Goal: Navigation & Orientation: Find specific page/section

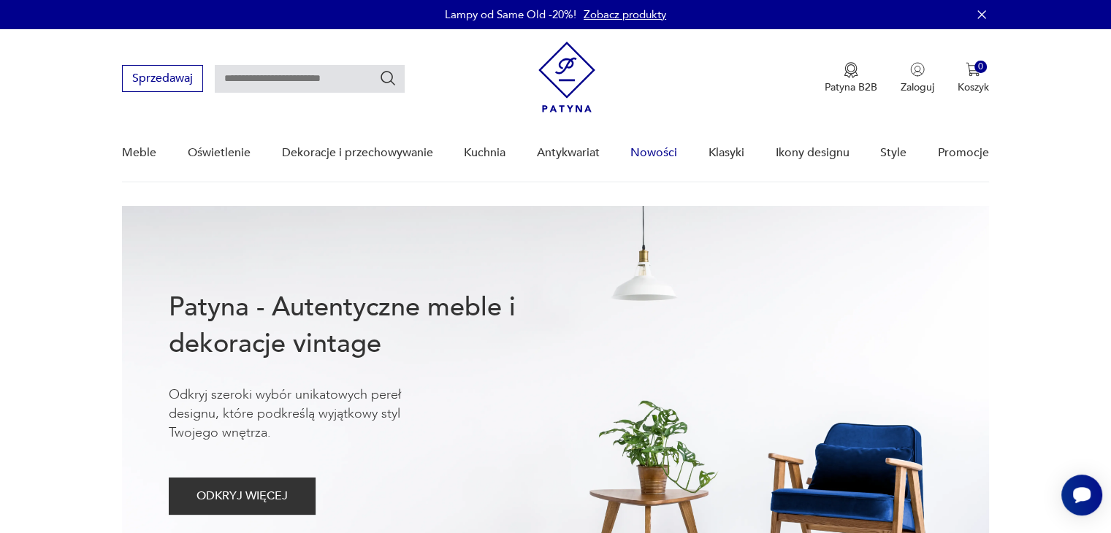
click at [656, 151] on link "Nowości" at bounding box center [653, 153] width 47 height 56
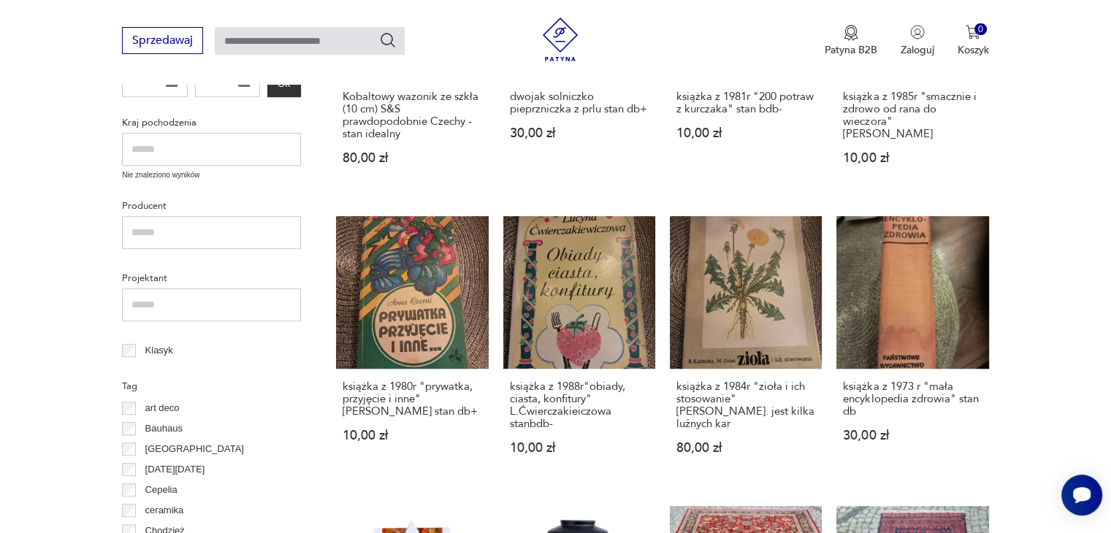
scroll to position [997, 0]
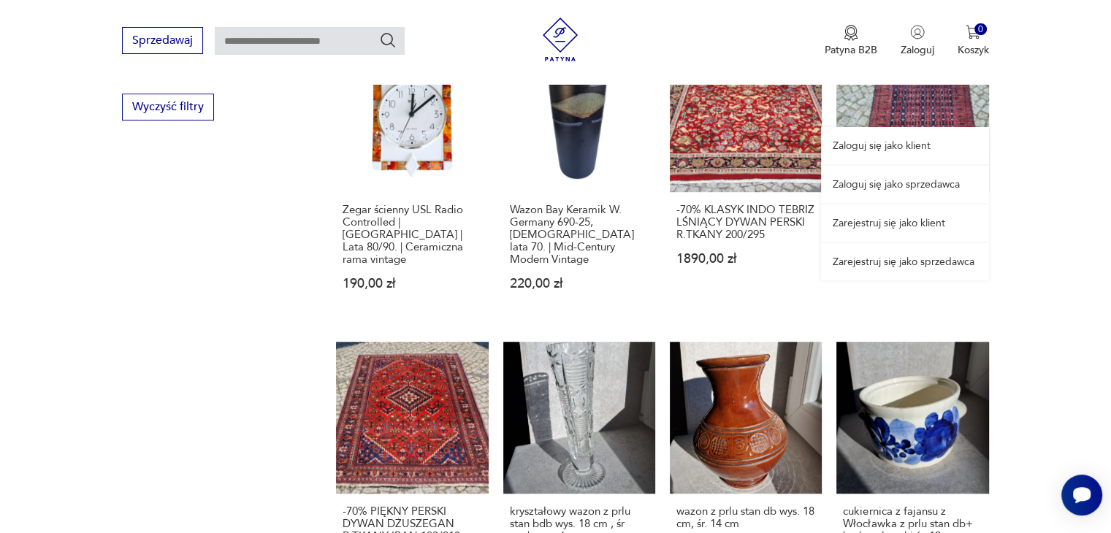
click at [888, 182] on link "Zaloguj się jako sprzedawca" at bounding box center [905, 184] width 168 height 37
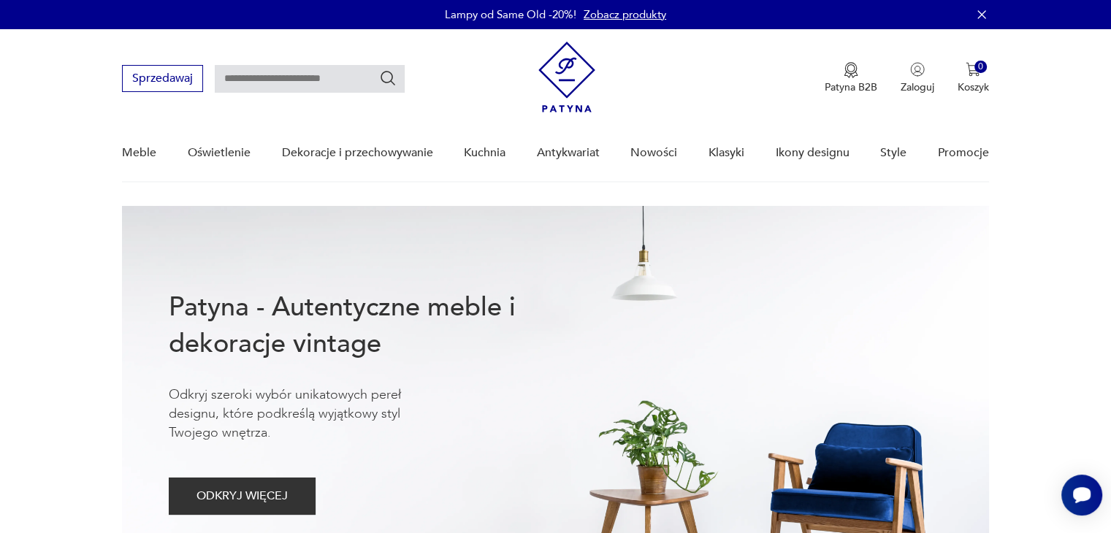
click at [280, 72] on input "text" at bounding box center [310, 79] width 190 height 28
type input "******"
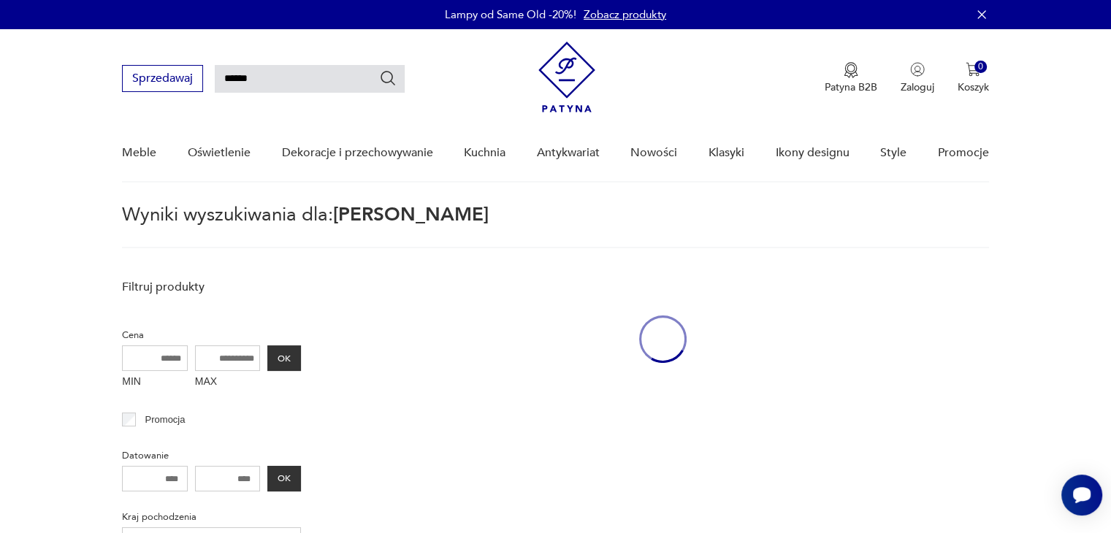
scroll to position [52, 0]
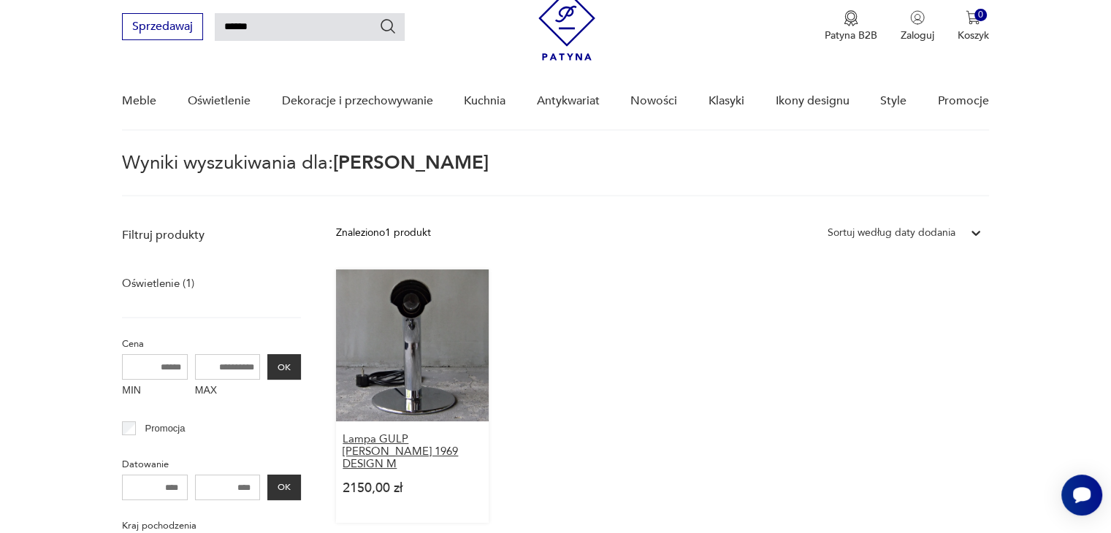
click at [397, 441] on h3 "Lampa GULP [PERSON_NAME] 1969 DESIGN M" at bounding box center [411, 451] width 139 height 37
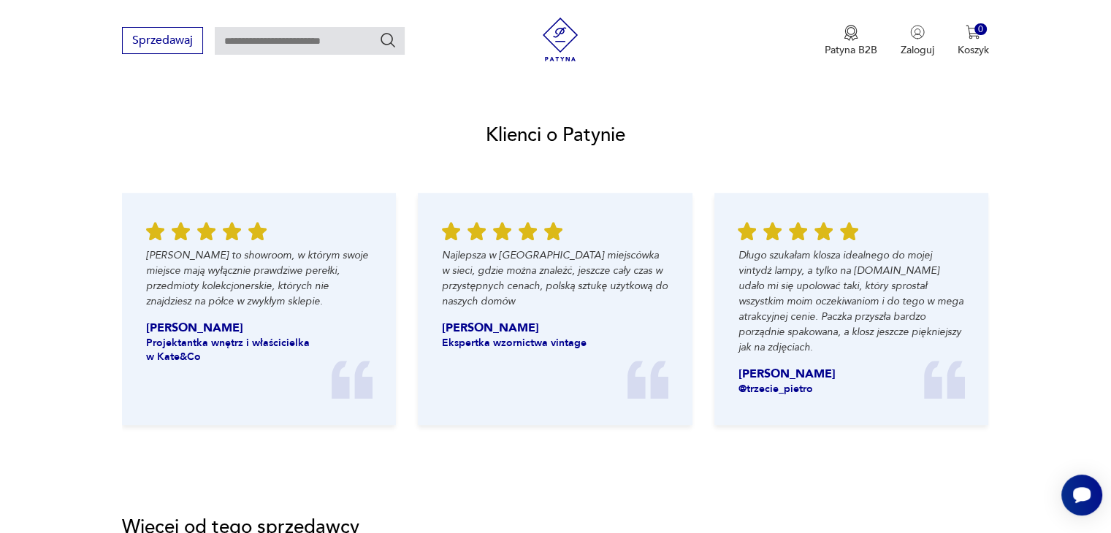
scroll to position [1864, 0]
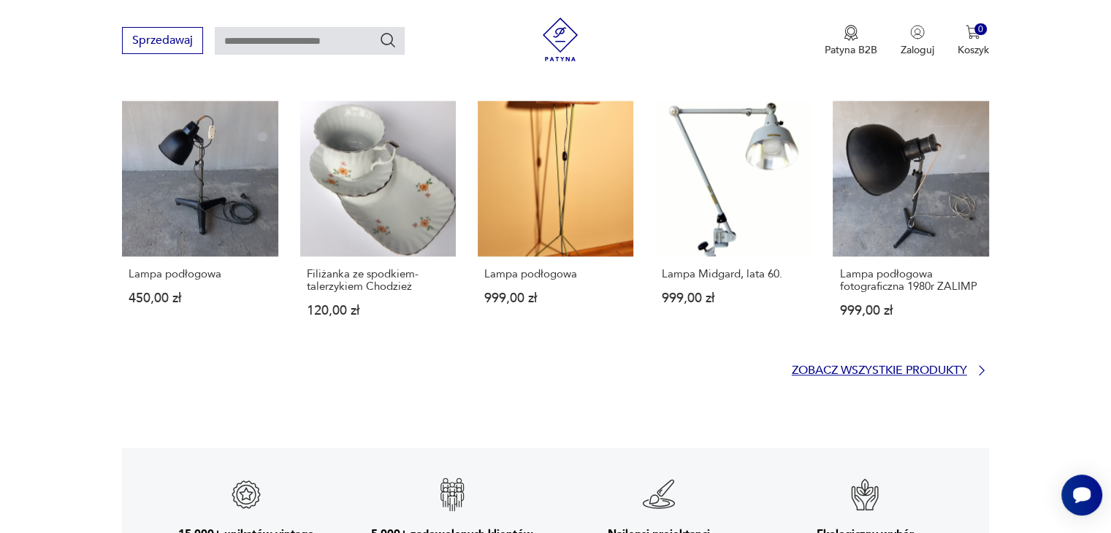
click at [929, 375] on p "Zobacz wszystkie produkty" at bounding box center [878, 370] width 175 height 9
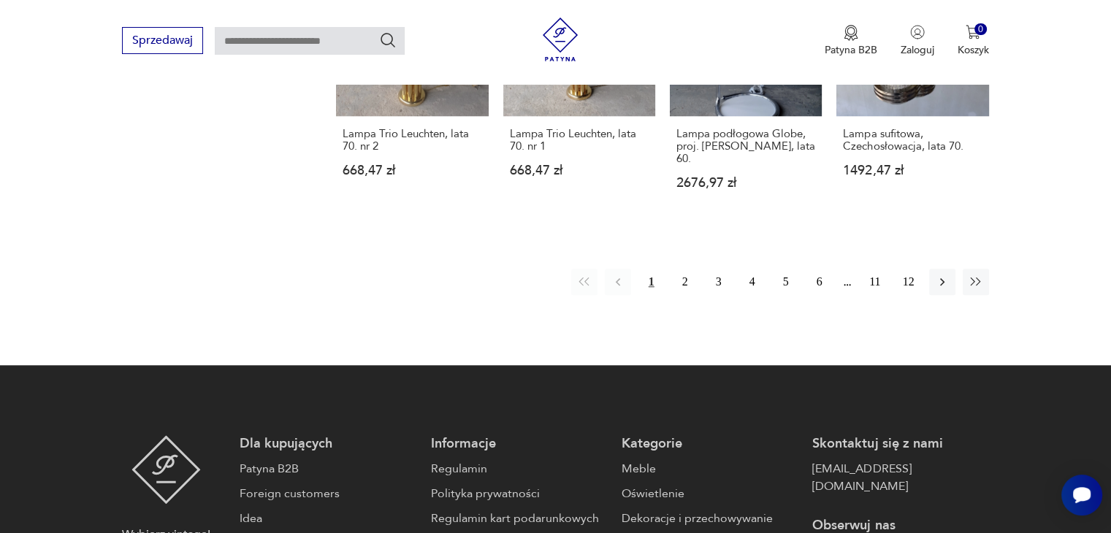
scroll to position [1441, 0]
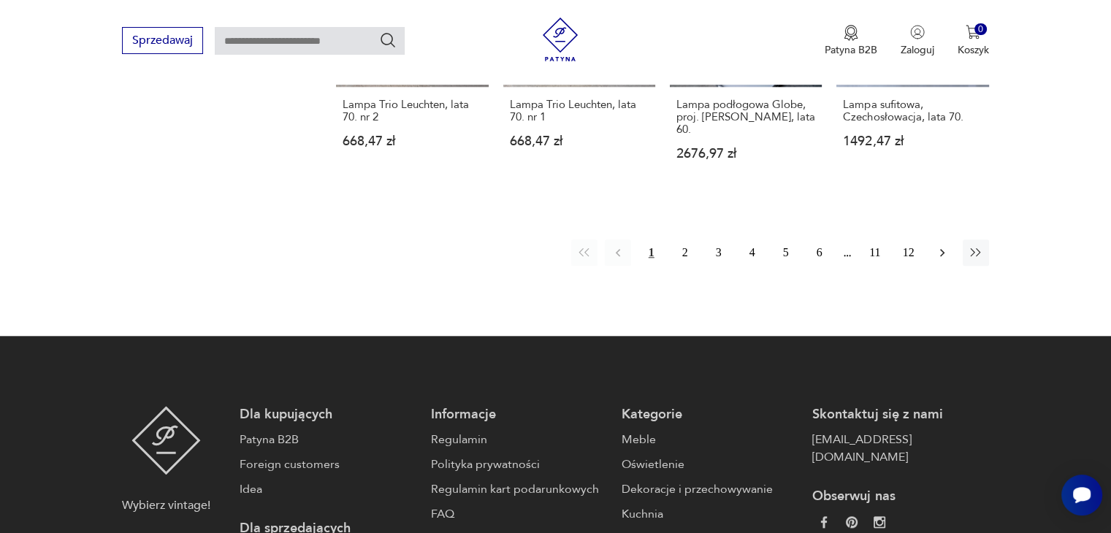
click at [948, 245] on icon "button" at bounding box center [942, 252] width 15 height 15
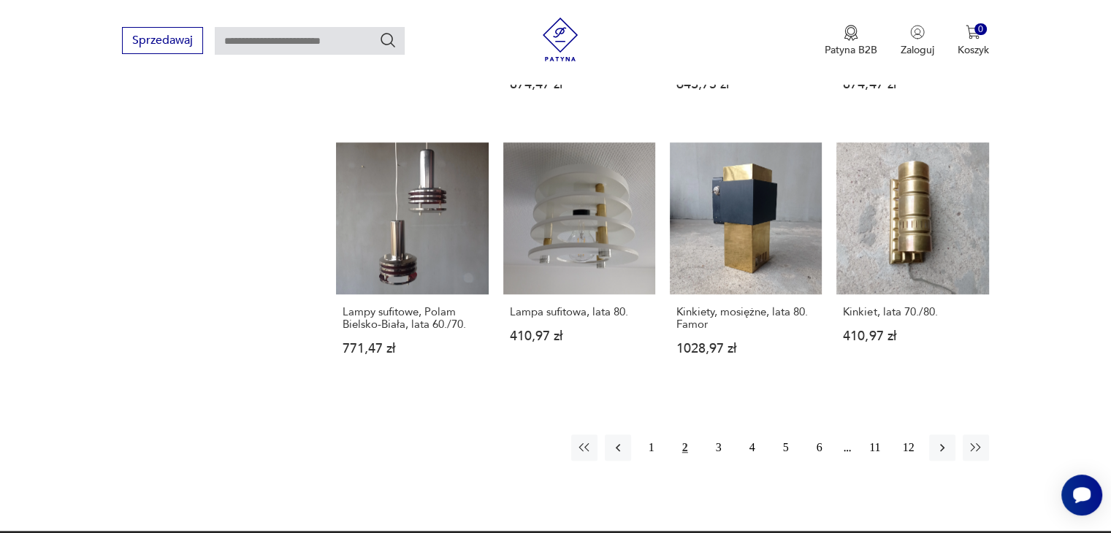
scroll to position [1295, 0]
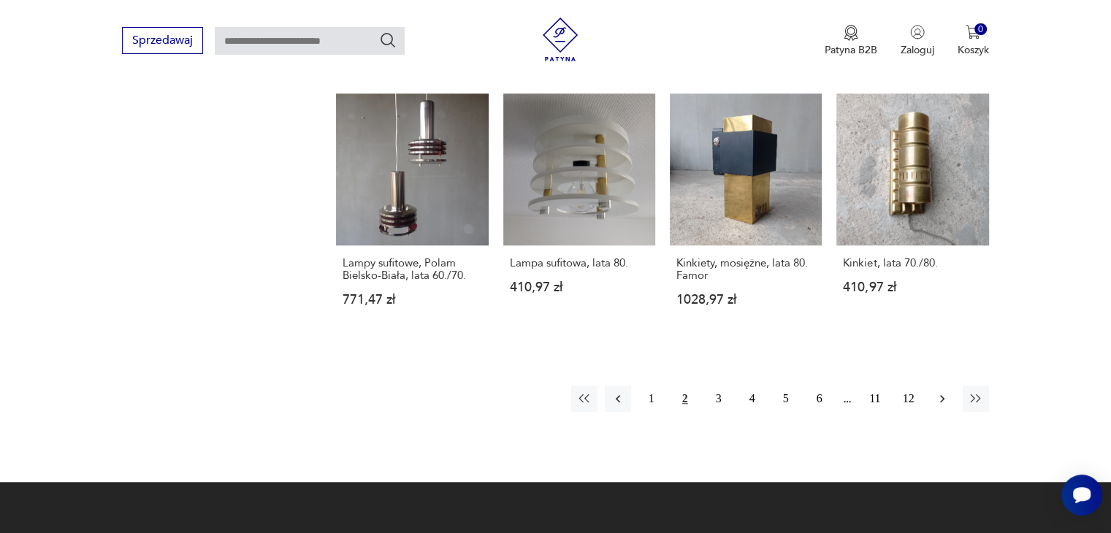
click at [938, 391] on icon "button" at bounding box center [942, 398] width 15 height 15
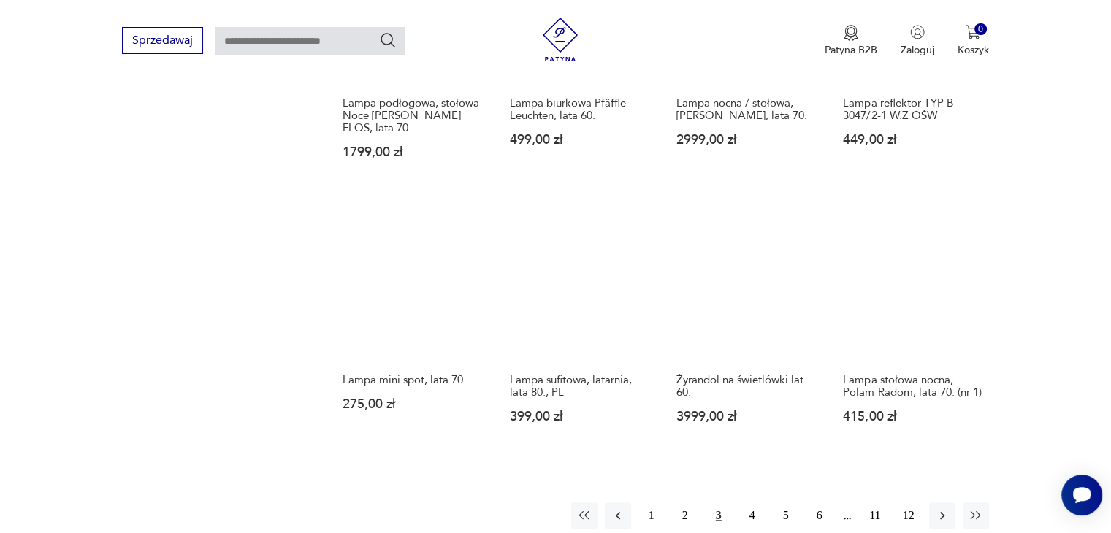
scroll to position [1227, 0]
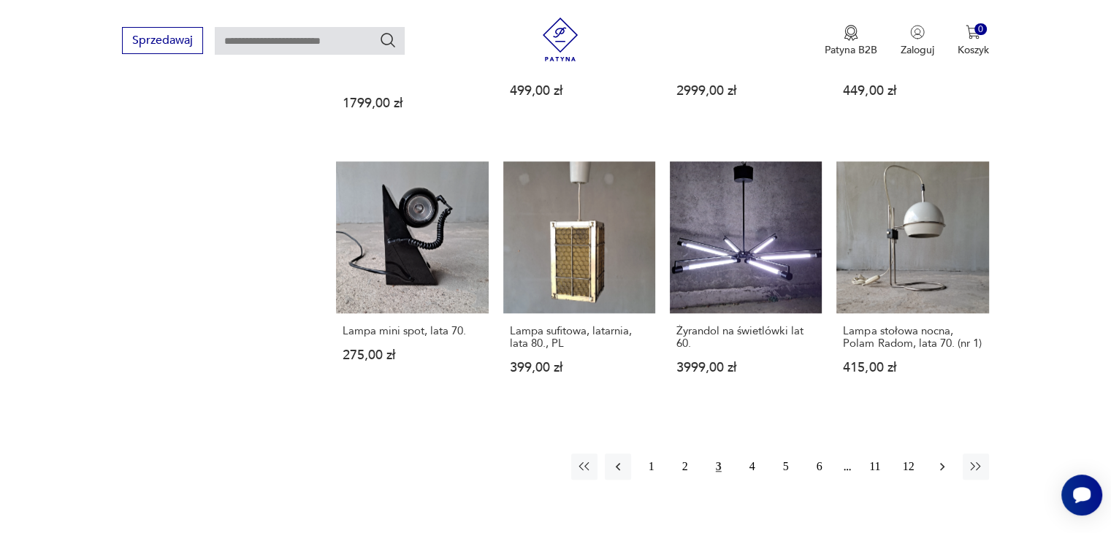
click at [943, 474] on icon "button" at bounding box center [942, 466] width 15 height 15
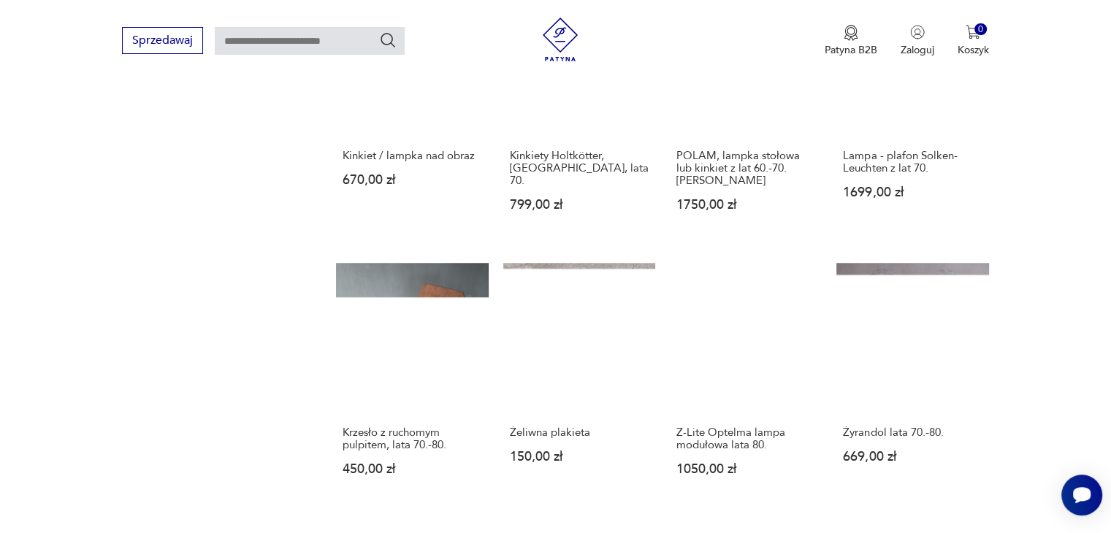
scroll to position [1256, 0]
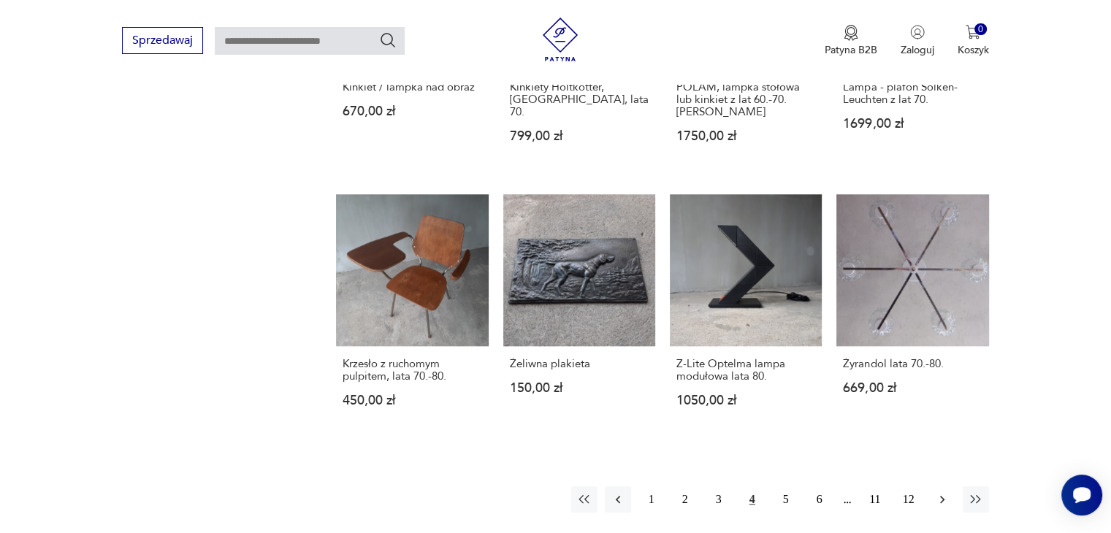
click at [937, 492] on icon "button" at bounding box center [942, 499] width 15 height 15
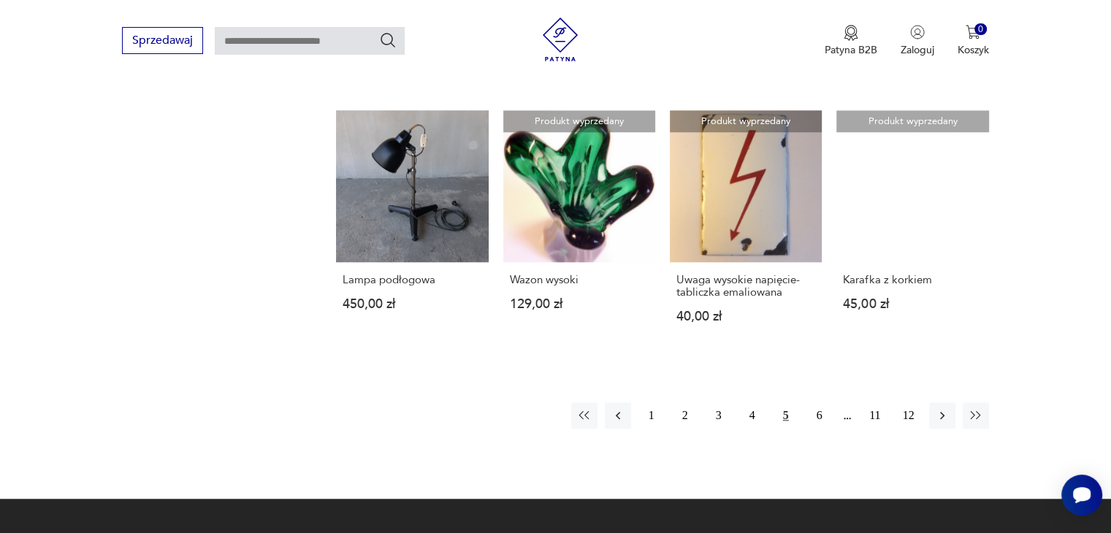
scroll to position [1353, 0]
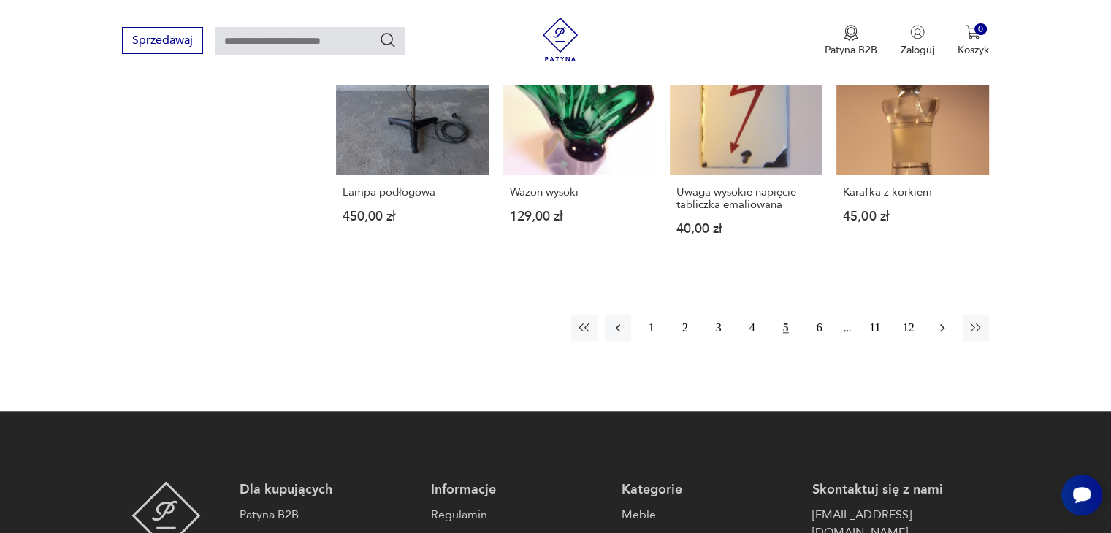
click at [940, 341] on button "button" at bounding box center [942, 328] width 26 height 26
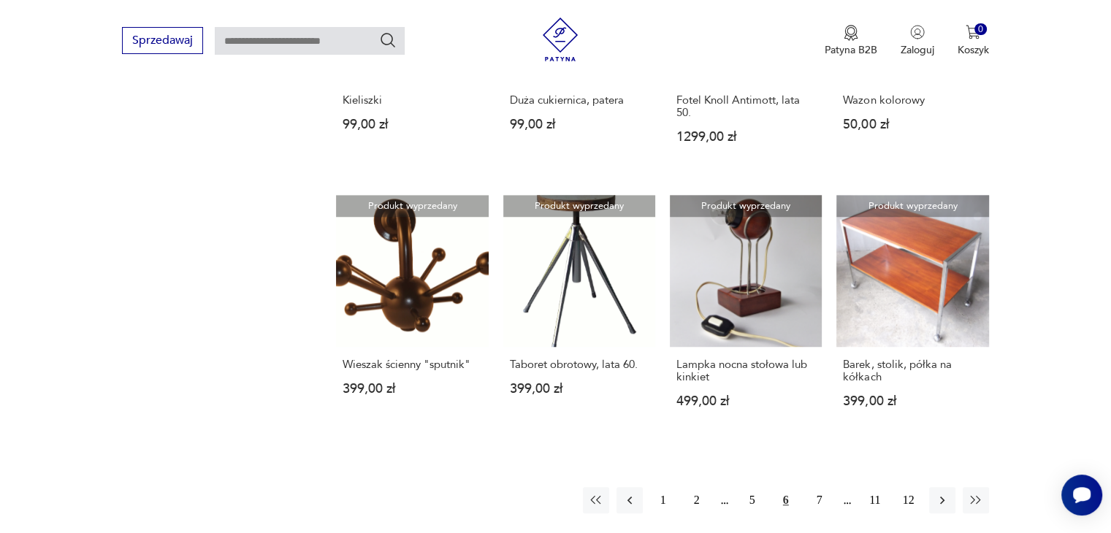
scroll to position [1256, 0]
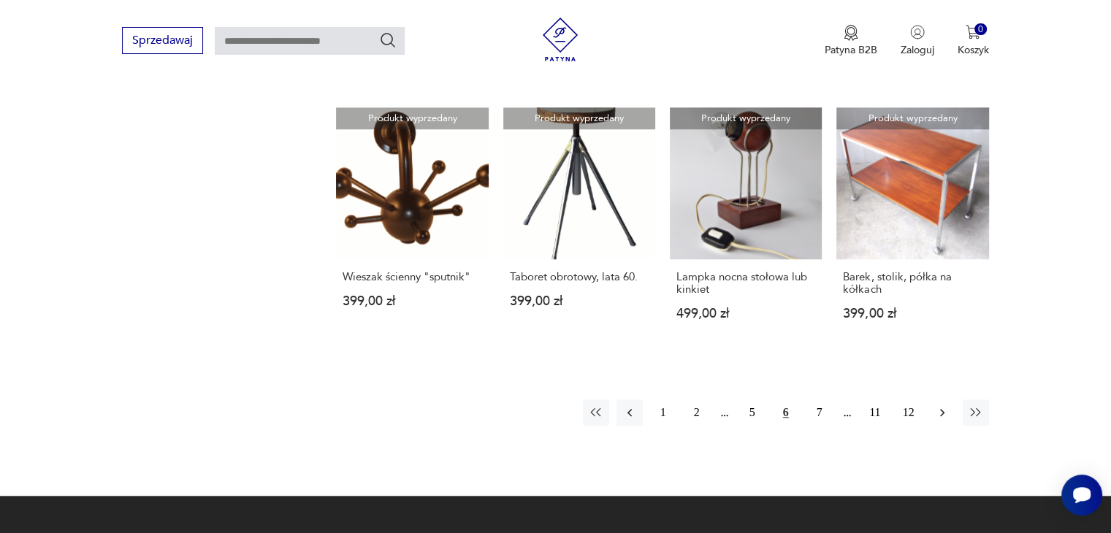
click at [945, 410] on icon "button" at bounding box center [942, 412] width 15 height 15
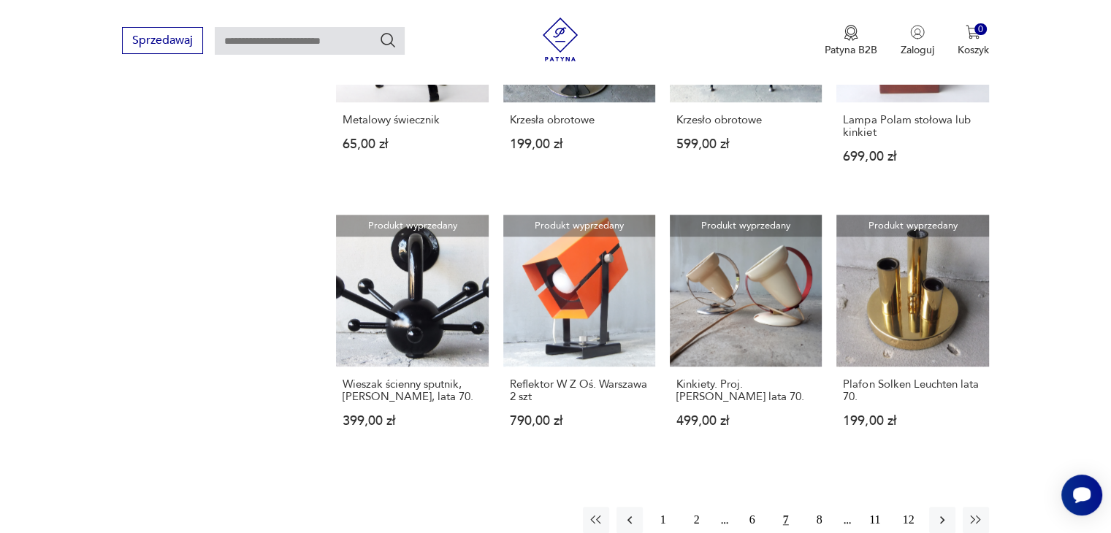
scroll to position [1168, 0]
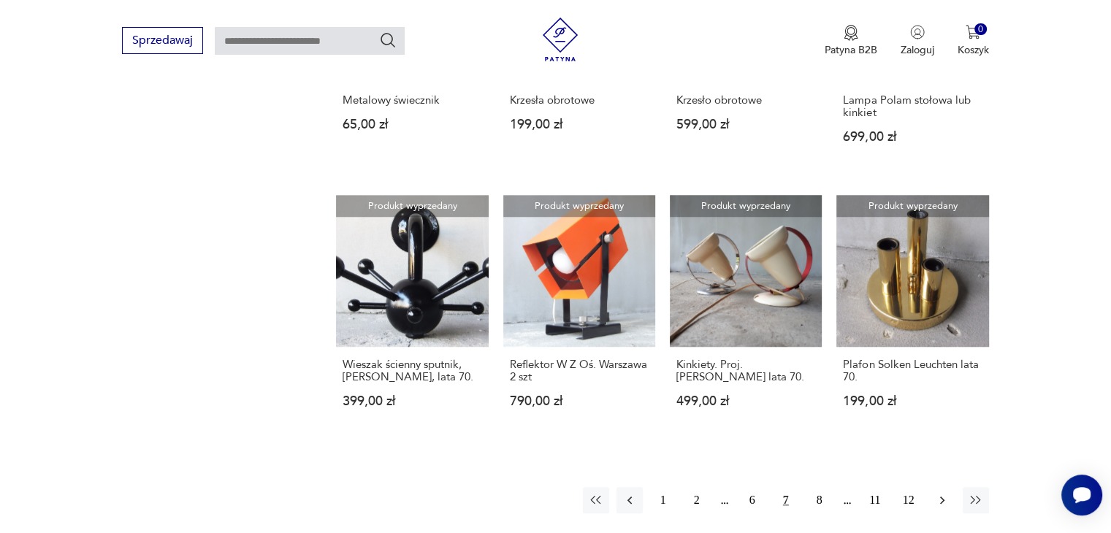
click at [949, 502] on button "button" at bounding box center [942, 500] width 26 height 26
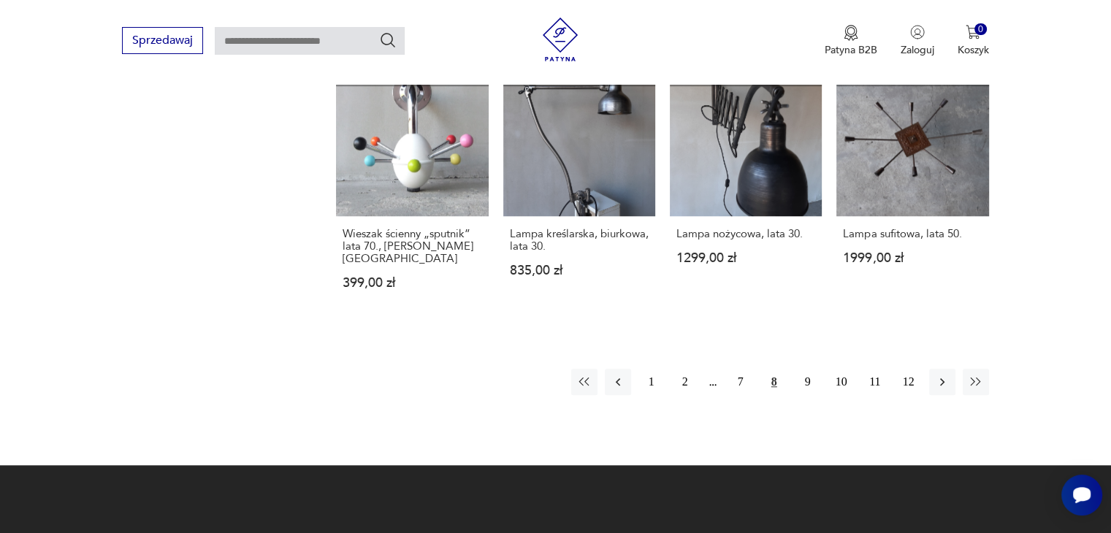
scroll to position [1343, 0]
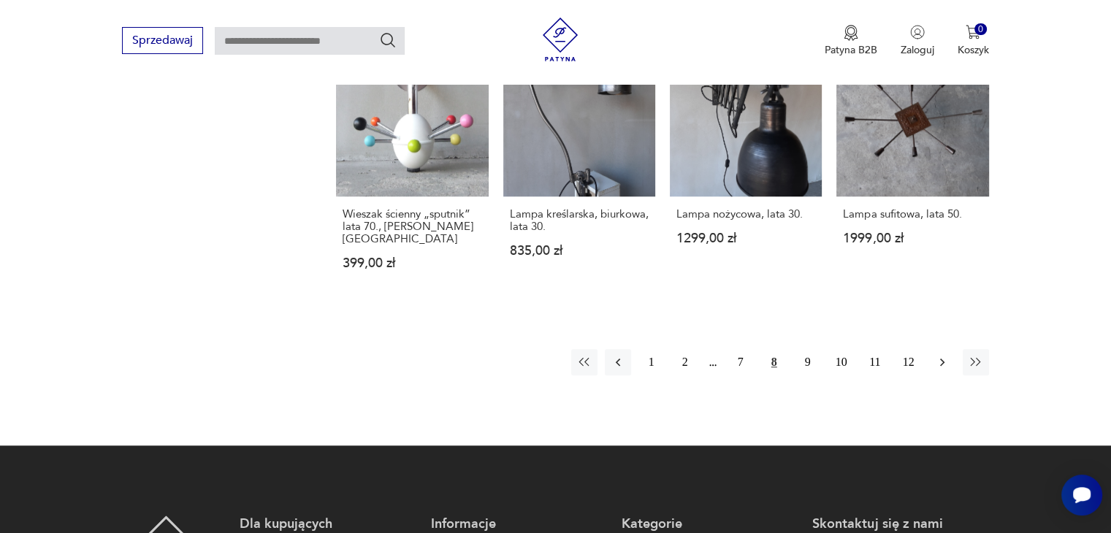
click at [942, 355] on icon "button" at bounding box center [942, 362] width 15 height 15
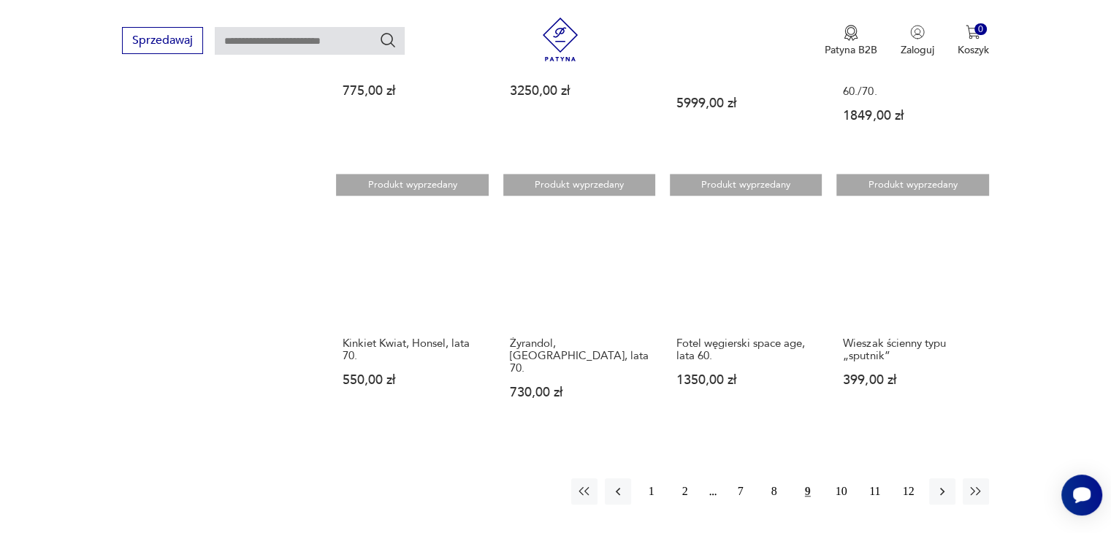
scroll to position [1295, 0]
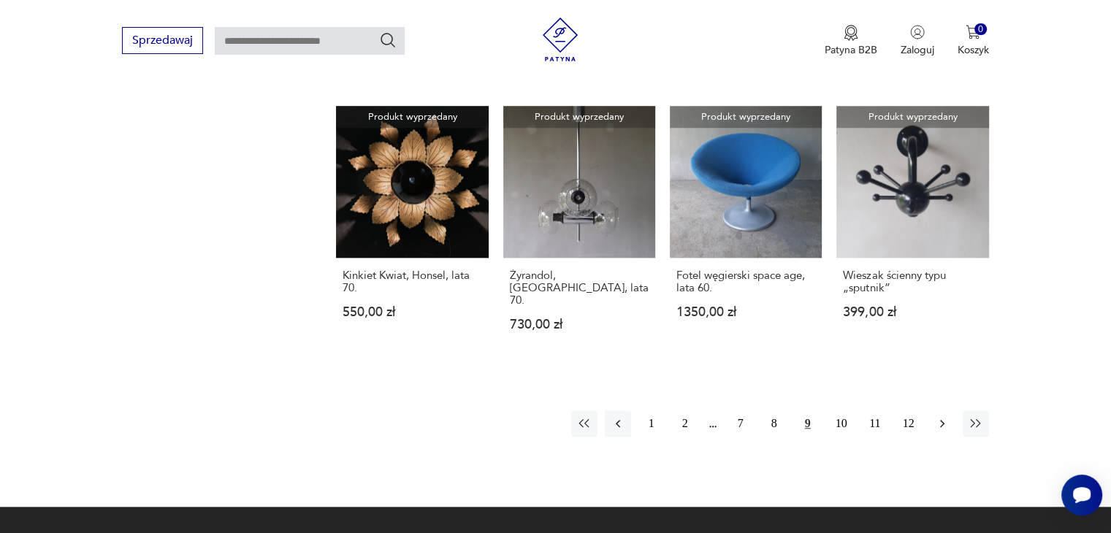
click at [943, 416] on icon "button" at bounding box center [942, 423] width 15 height 15
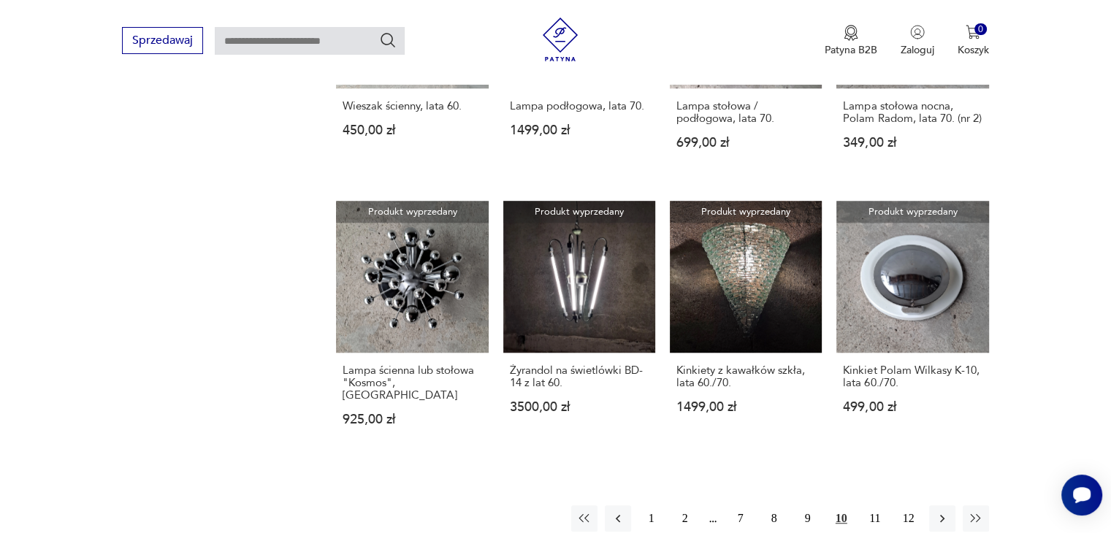
scroll to position [1216, 0]
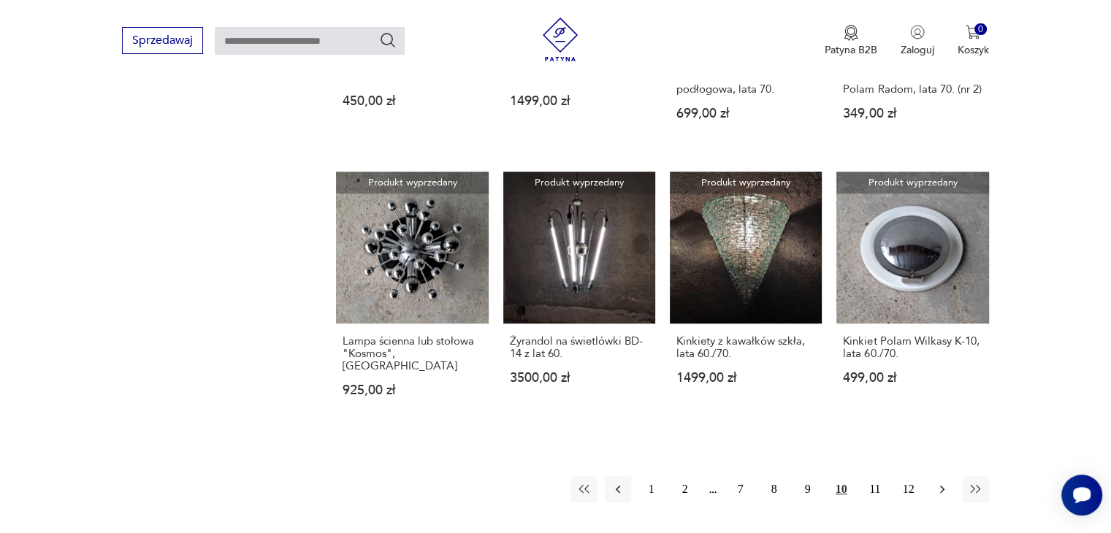
click at [941, 486] on icon "button" at bounding box center [942, 490] width 4 height 8
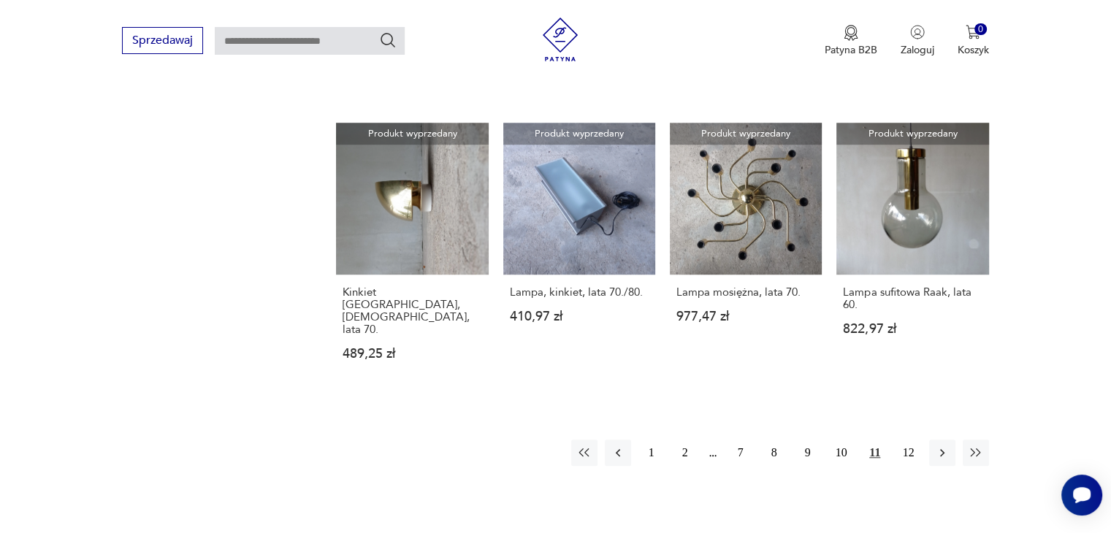
scroll to position [1285, 0]
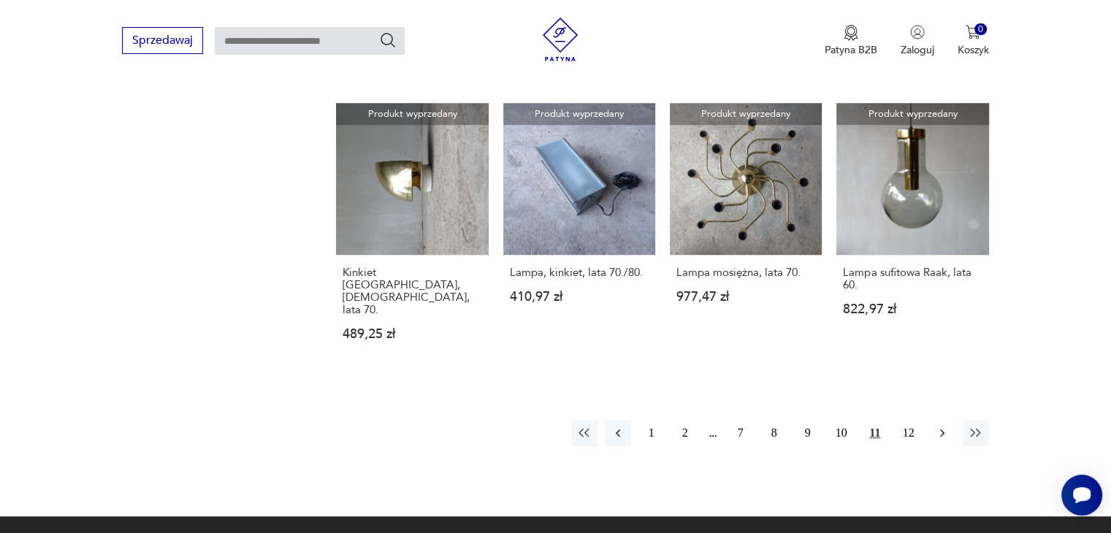
click at [947, 426] on icon "button" at bounding box center [942, 433] width 15 height 15
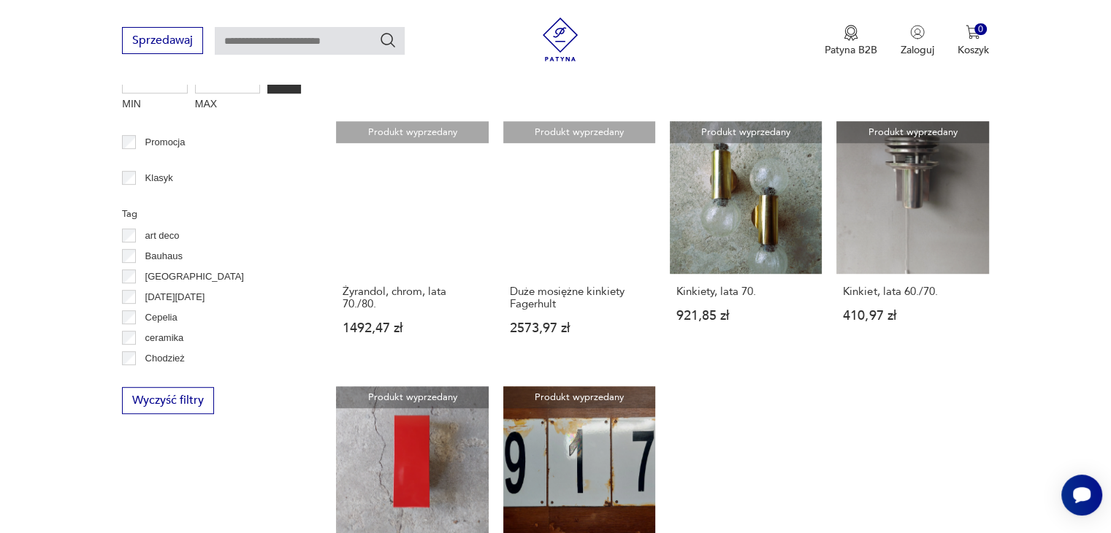
scroll to position [714, 0]
